Goal: Information Seeking & Learning: Understand process/instructions

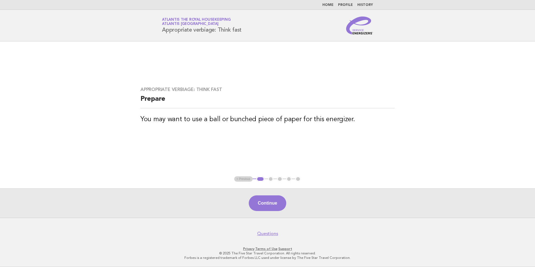
click at [331, 5] on link "Home" at bounding box center [327, 4] width 11 height 3
click at [349, 5] on link "Profile" at bounding box center [345, 4] width 15 height 3
click at [271, 180] on ul "< Previous 1 2 3 4 5" at bounding box center [267, 179] width 67 height 6
click at [267, 201] on button "Continue" at bounding box center [267, 203] width 37 height 16
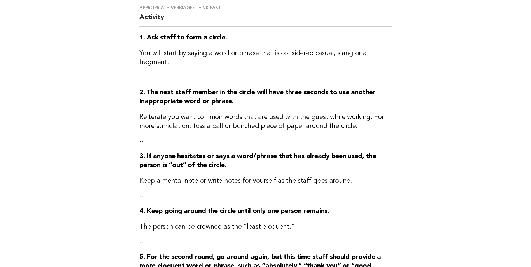
scroll to position [196, 0]
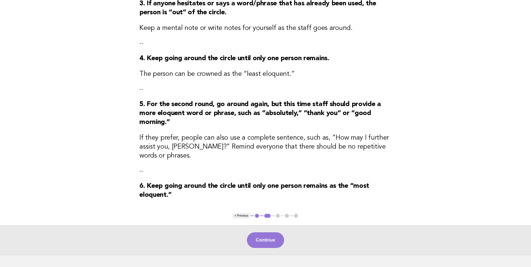
click at [241, 213] on button "< Previous" at bounding box center [241, 216] width 18 height 6
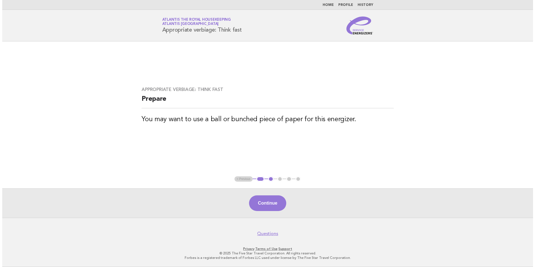
scroll to position [0, 0]
click at [241, 181] on ul "< Previous 1 2 3 4 5" at bounding box center [267, 179] width 67 height 6
click at [241, 178] on ul "< Previous 1 2 3 4 5" at bounding box center [267, 179] width 67 height 6
drag, startPoint x: 241, startPoint y: 178, endPoint x: 235, endPoint y: 178, distance: 6.4
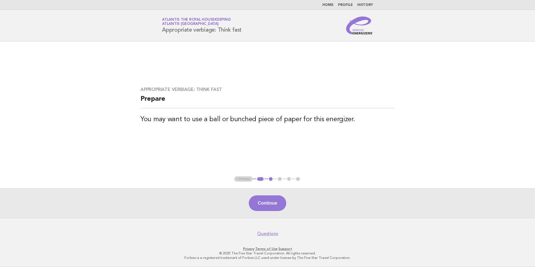
click at [235, 178] on ul "< Previous 1 2 3 4 5" at bounding box center [267, 179] width 67 height 6
click at [397, 151] on main "Appropriate verbiage: Think fast Prepare You may want to use a ball or bunched …" at bounding box center [267, 129] width 535 height 176
click at [319, 51] on main "Appropriate verbiage: Think fast Prepare You may want to use a ball or bunched …" at bounding box center [267, 129] width 535 height 176
click at [332, 4] on link "Home" at bounding box center [327, 4] width 11 height 3
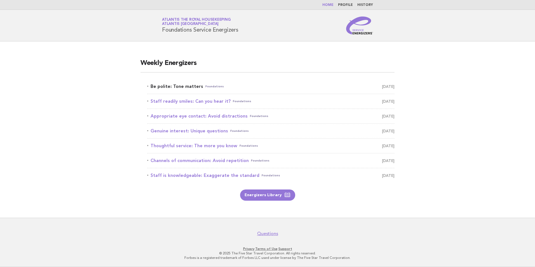
click at [184, 87] on link "Be polite: Tone matters Foundations [DATE]" at bounding box center [270, 87] width 247 height 8
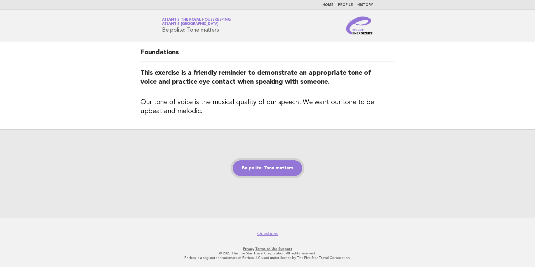
click at [266, 165] on link "Be polite: Tone matters" at bounding box center [267, 168] width 69 height 16
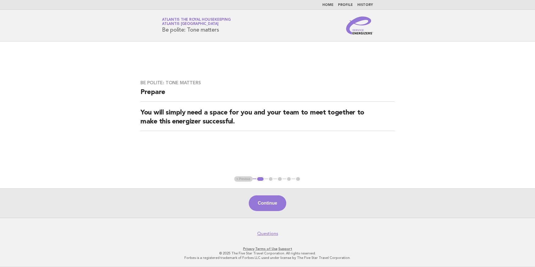
click at [271, 179] on ul "< Previous 1 2 3 4 5" at bounding box center [267, 179] width 67 height 6
click at [272, 204] on button "Continue" at bounding box center [267, 203] width 37 height 16
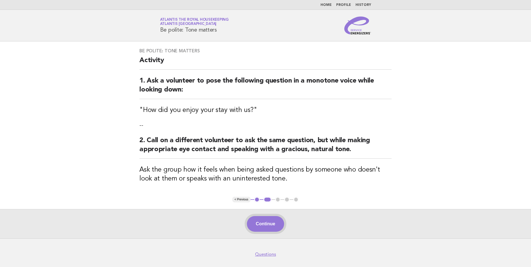
click at [269, 220] on button "Continue" at bounding box center [265, 224] width 37 height 16
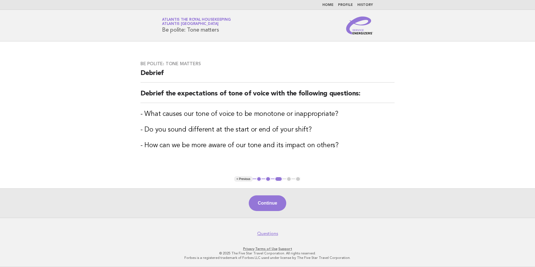
click at [268, 180] on button "2" at bounding box center [268, 179] width 6 height 6
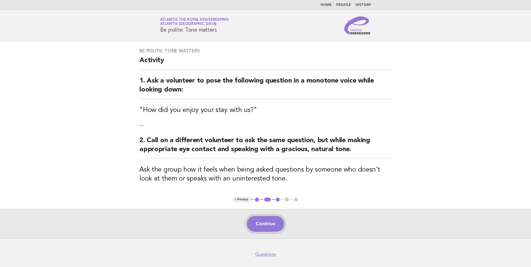
click at [267, 222] on button "Continue" at bounding box center [265, 224] width 37 height 16
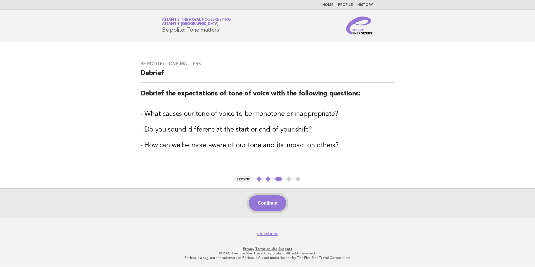
click at [275, 205] on button "Continue" at bounding box center [267, 203] width 37 height 16
